Goal: Task Accomplishment & Management: Use online tool/utility

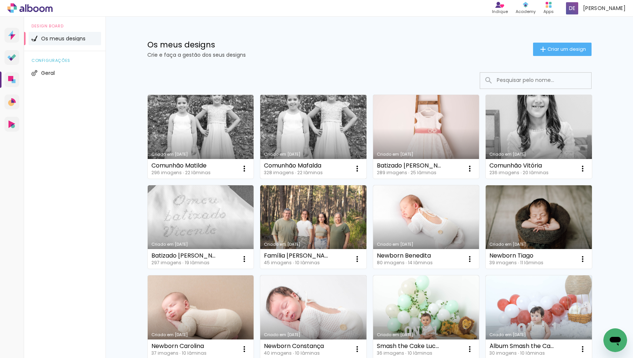
click at [312, 140] on link "Criado em [DATE]" at bounding box center [313, 137] width 106 height 84
